Goal: Task Accomplishment & Management: Manage account settings

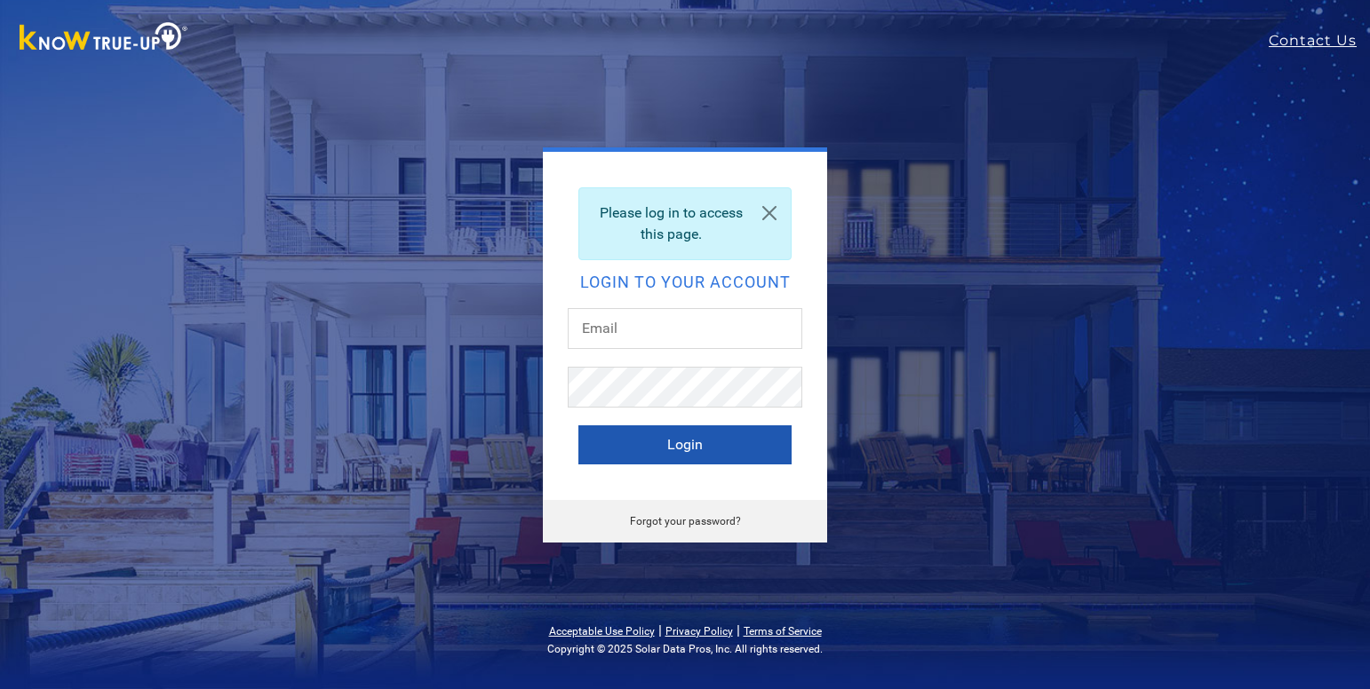
type input "mjharris1334@gmail.com"
click at [637, 444] on button "Login" at bounding box center [684, 445] width 213 height 39
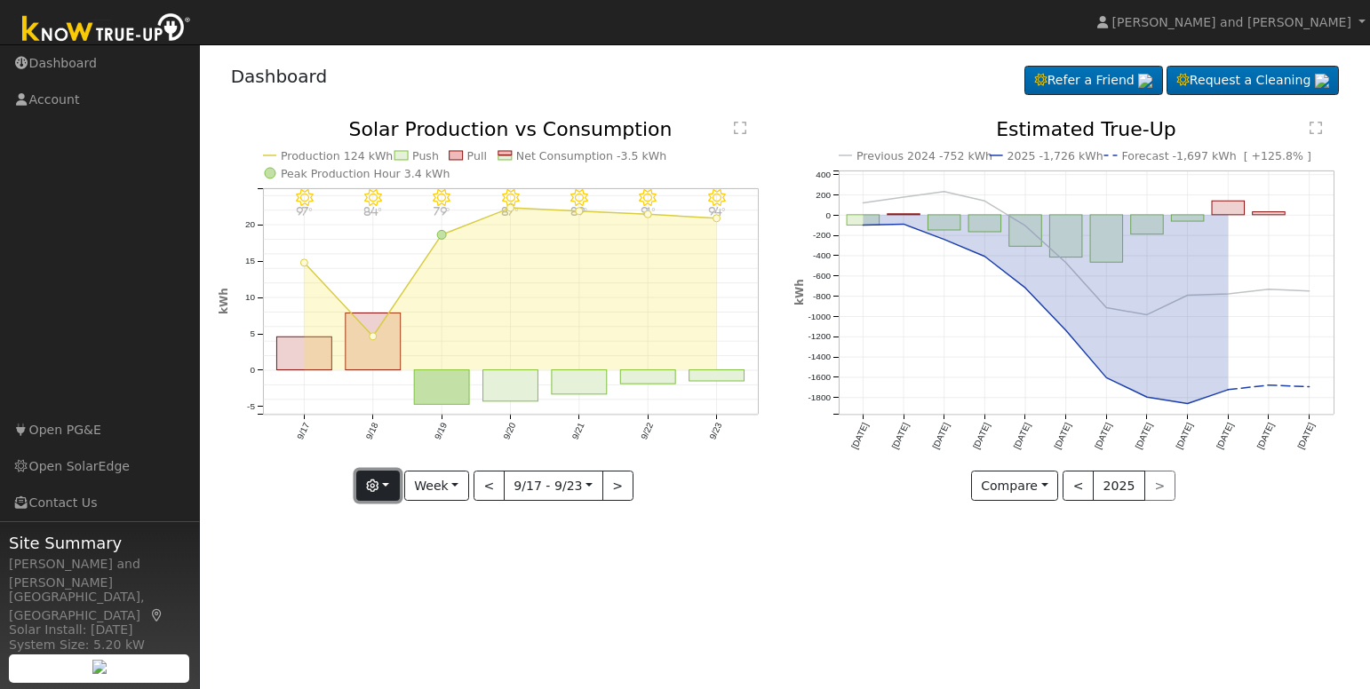
click at [386, 480] on button "button" at bounding box center [378, 486] width 44 height 30
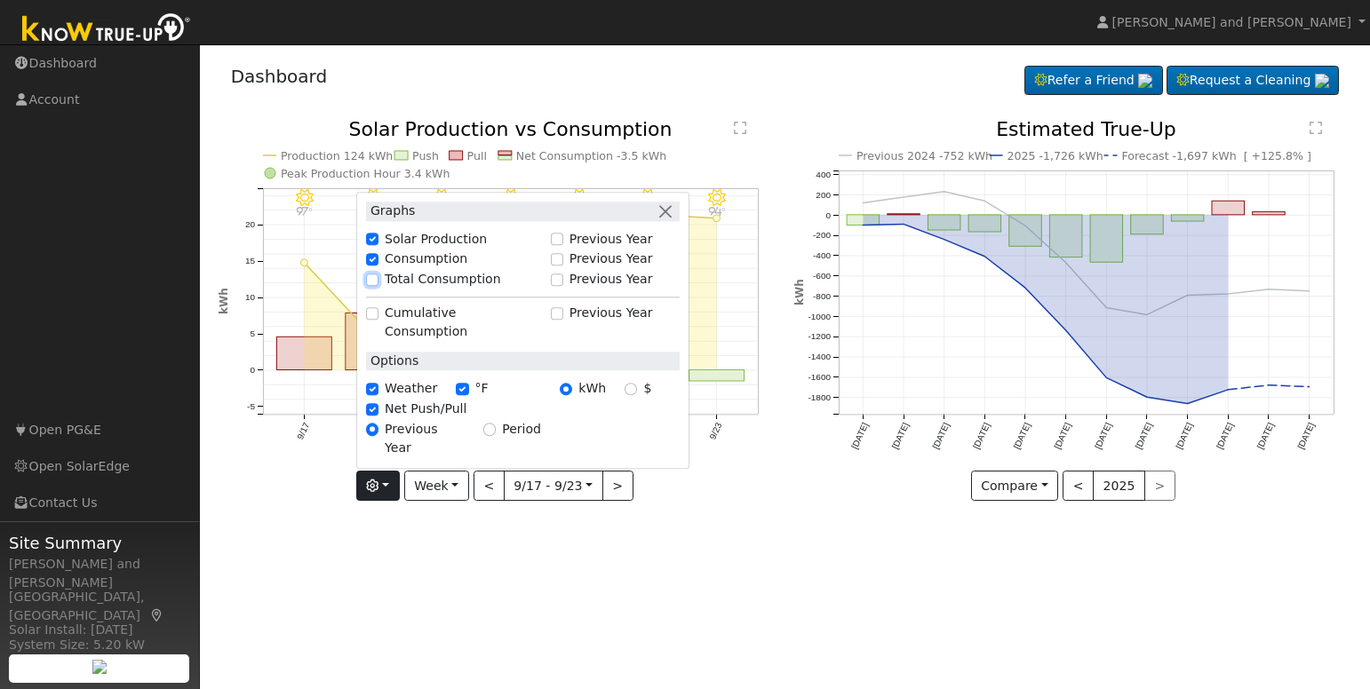
click at [378, 286] on input "Total Consumption" at bounding box center [372, 280] width 12 height 12
checkbox input "true"
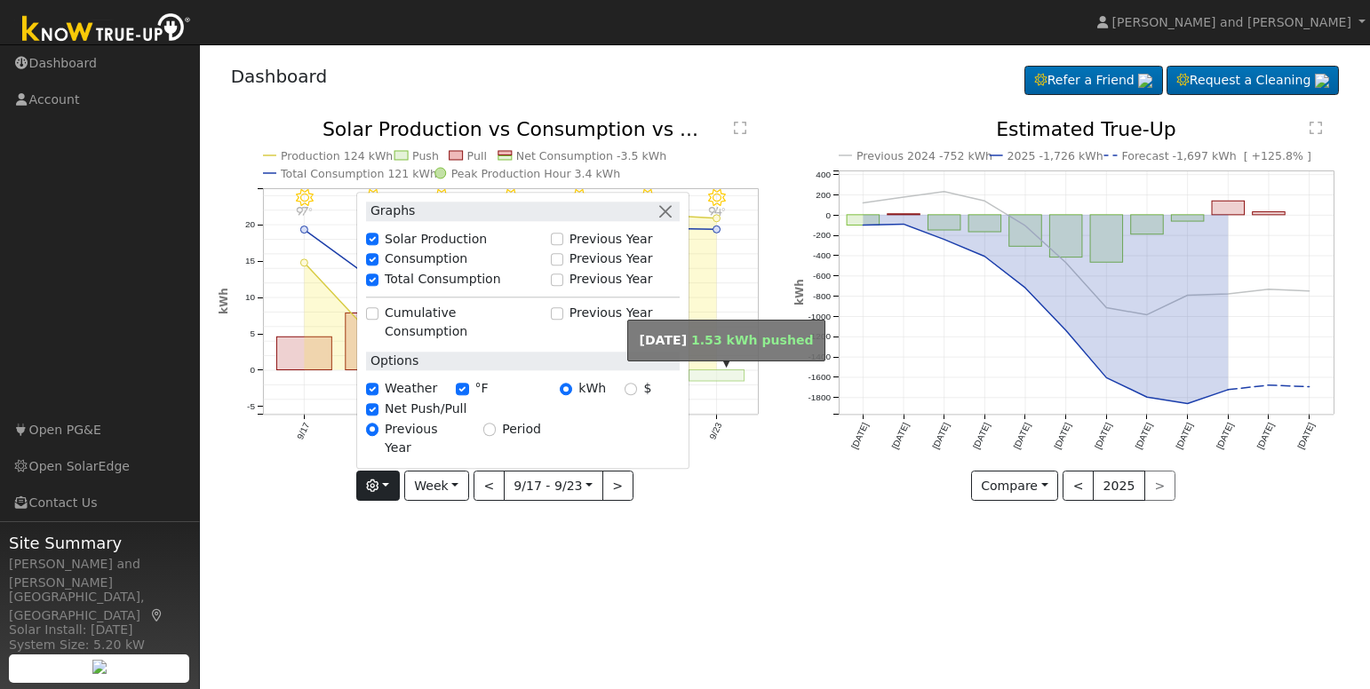
click at [728, 378] on rect "onclick=""" at bounding box center [716, 376] width 55 height 12
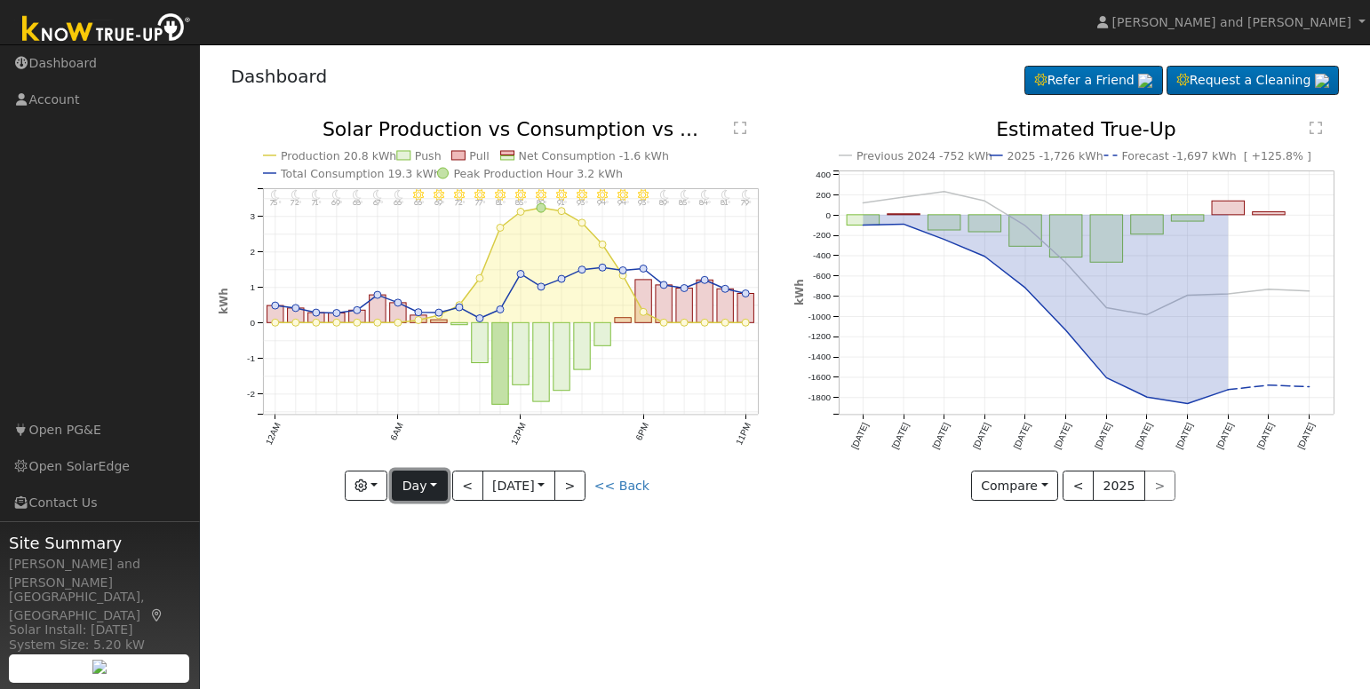
click at [416, 482] on button "Day" at bounding box center [419, 486] width 55 height 30
click at [421, 567] on link "Month" at bounding box center [454, 573] width 123 height 25
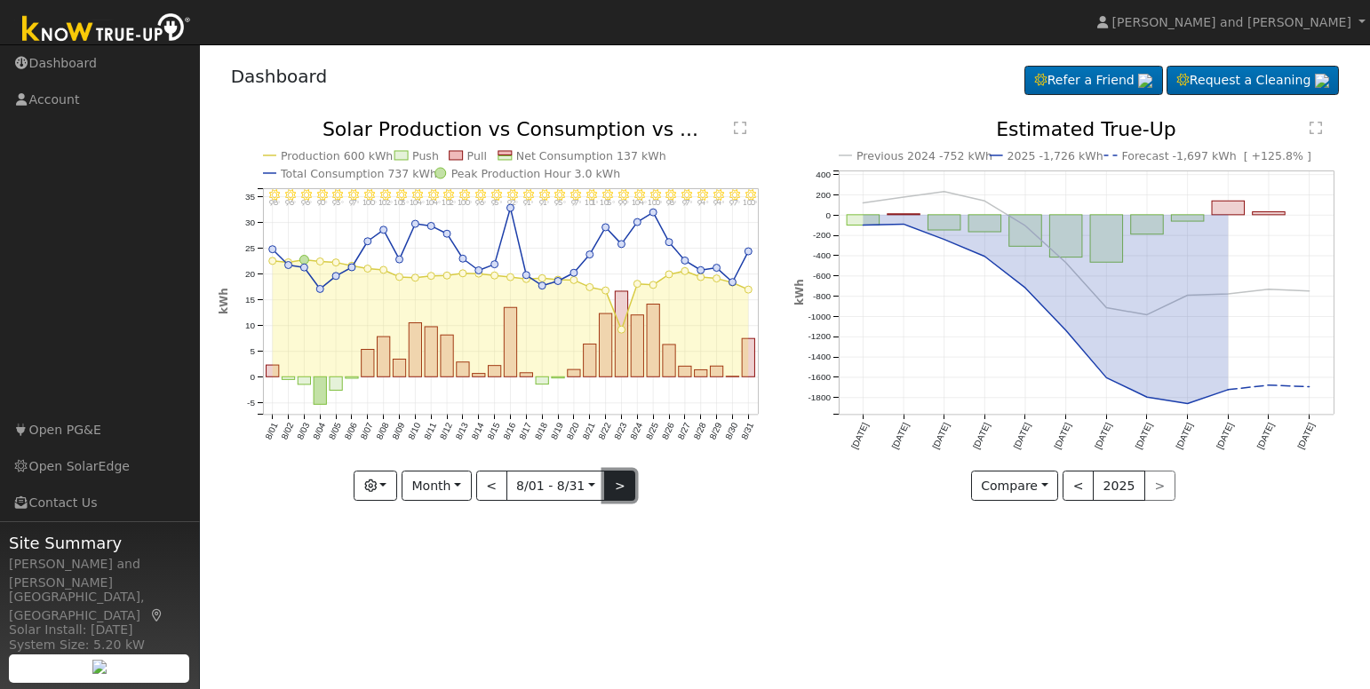
click at [611, 483] on button ">" at bounding box center [619, 486] width 31 height 30
type input "[DATE]"
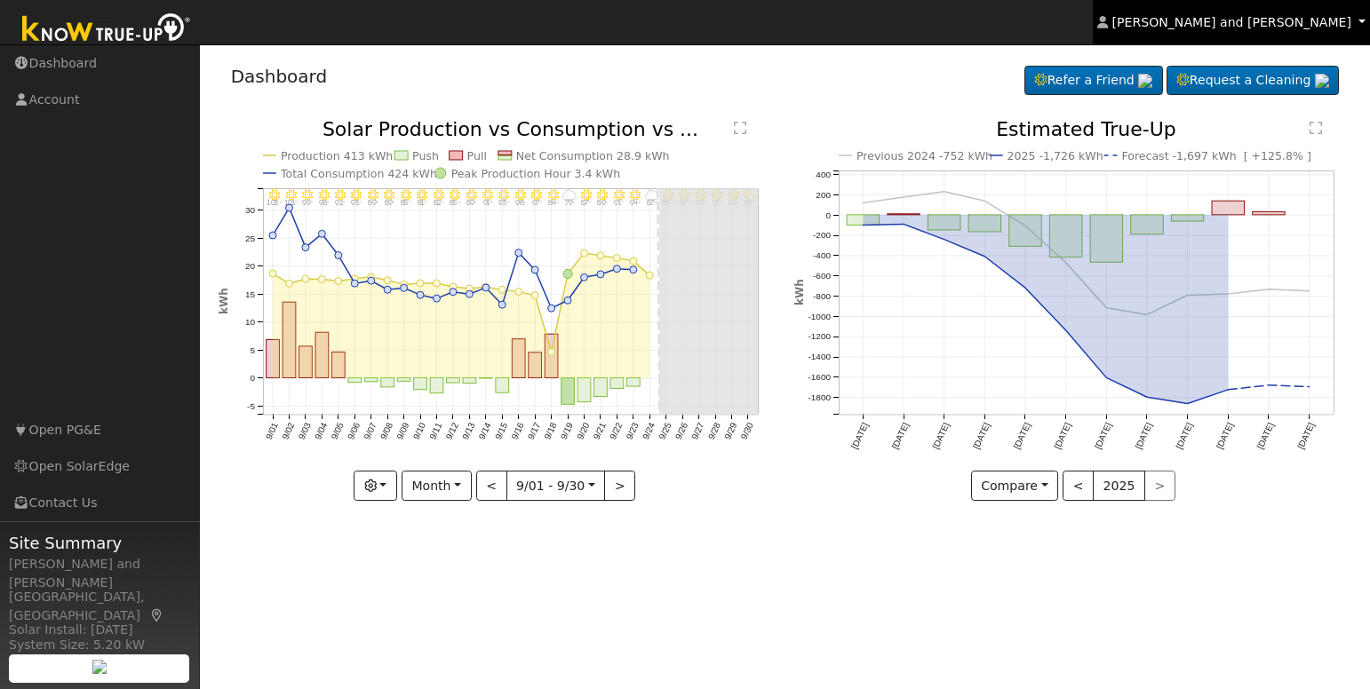
click at [1245, 18] on span "[PERSON_NAME] and [PERSON_NAME]" at bounding box center [1231, 22] width 239 height 14
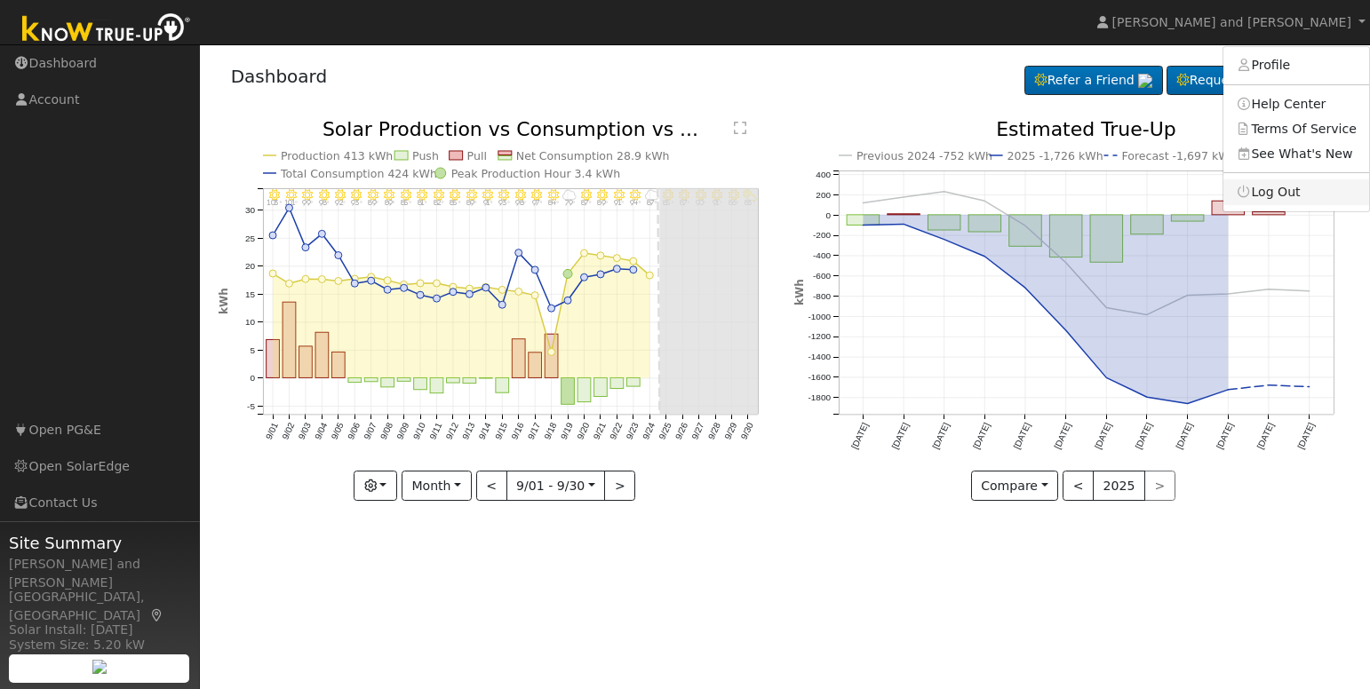
click at [1296, 193] on link "Log Out" at bounding box center [1296, 191] width 146 height 25
